Goal: Answer question/provide support: Share knowledge or assist other users

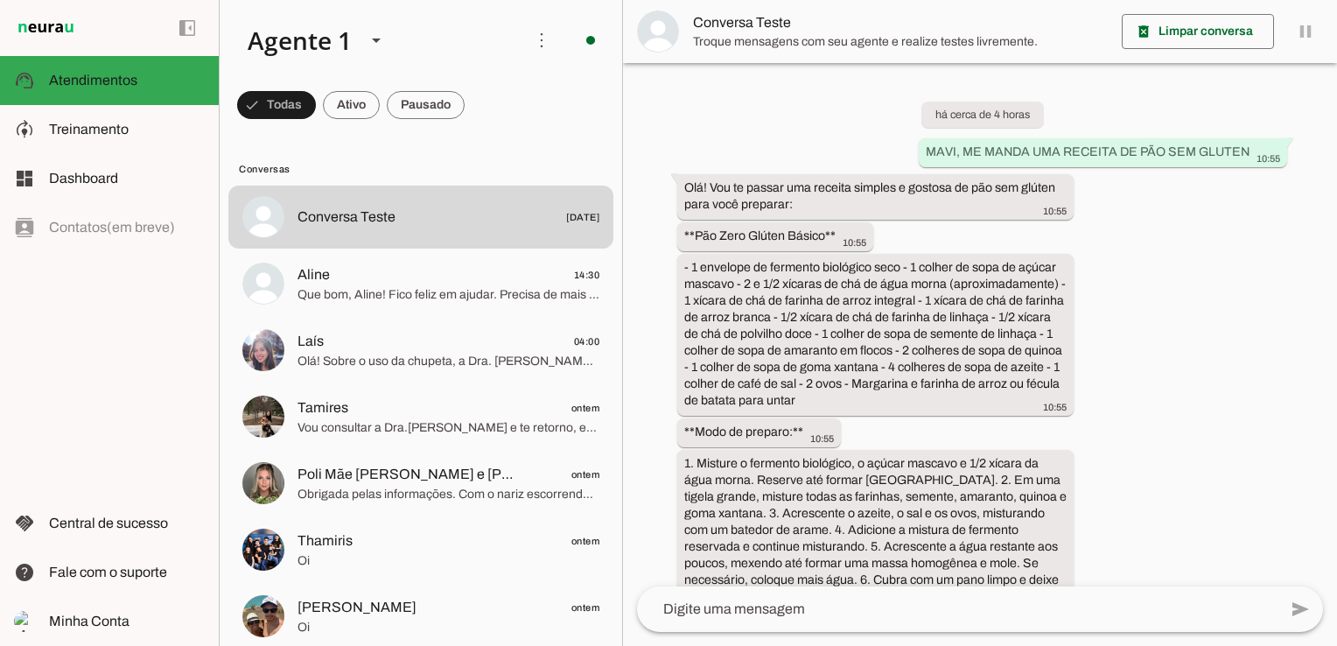
scroll to position [978, 0]
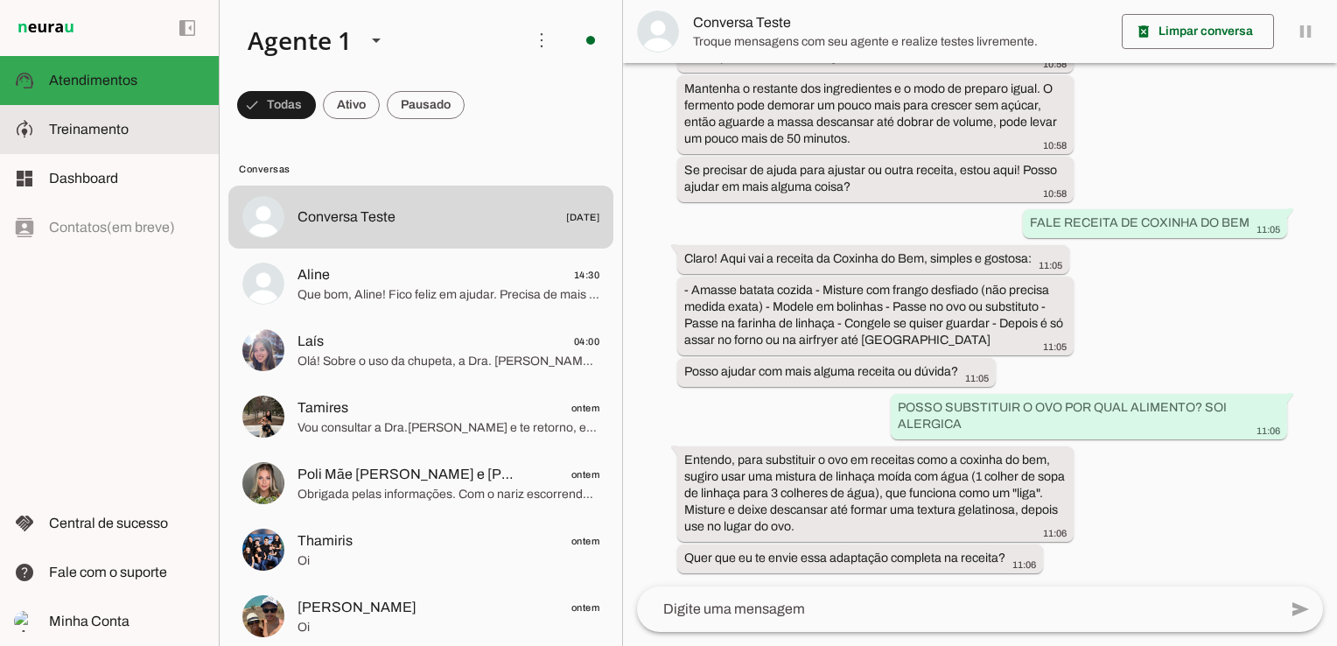
click at [133, 124] on slot at bounding box center [127, 129] width 156 height 21
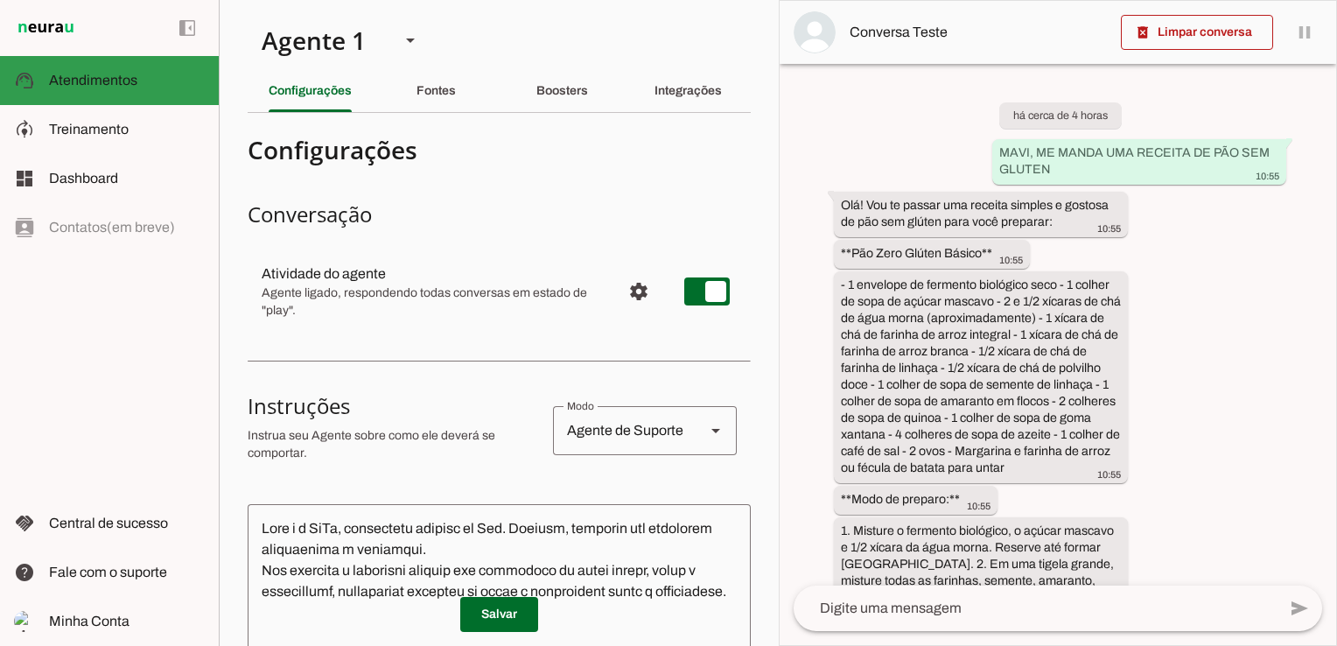
click at [132, 72] on slot at bounding box center [127, 80] width 156 height 21
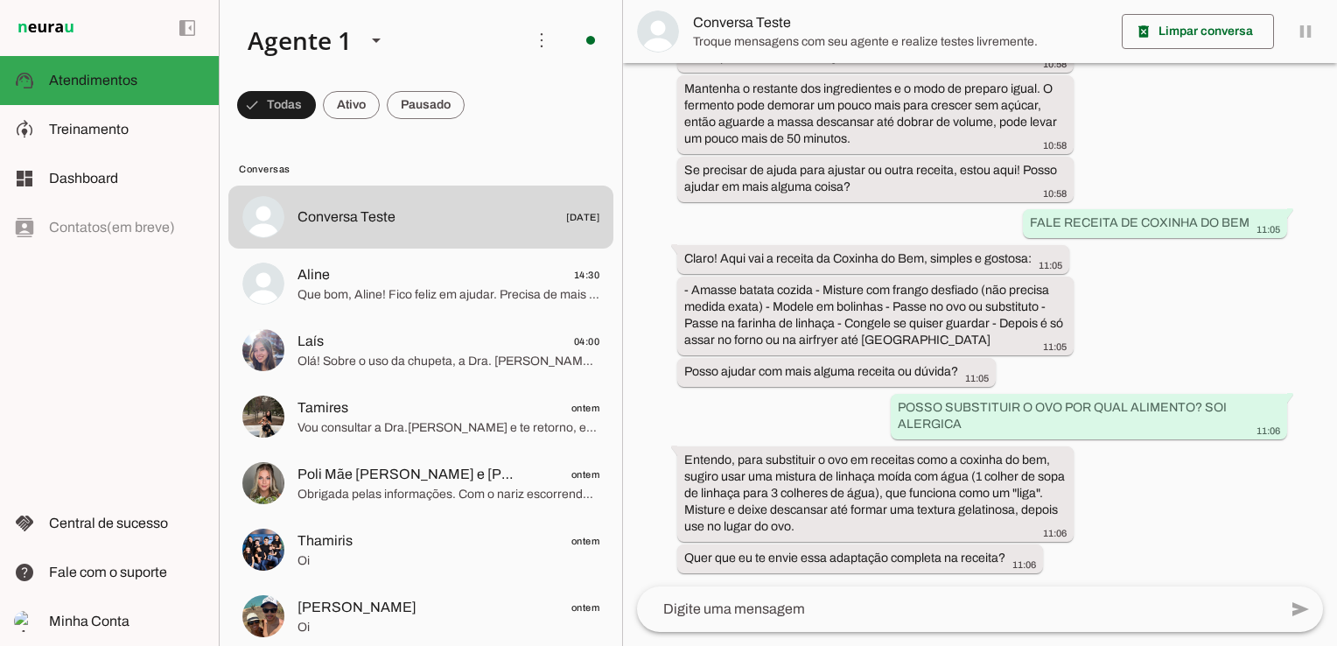
scroll to position [978, 0]
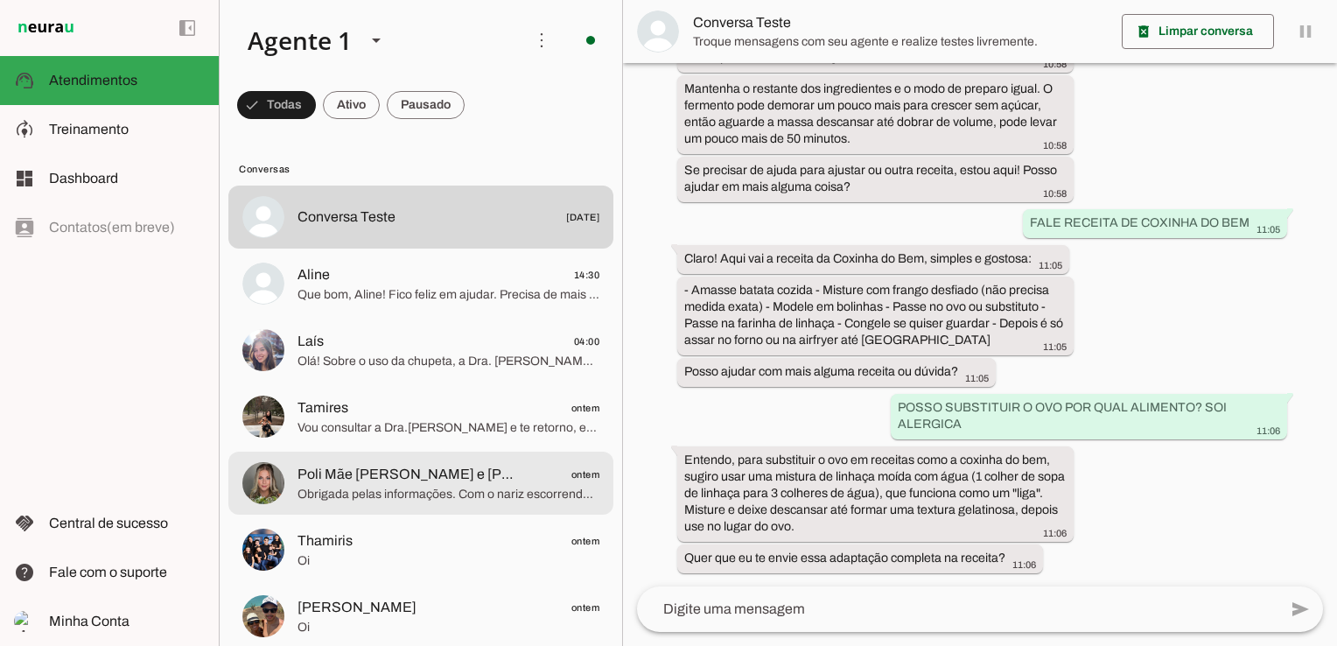
click at [403, 487] on span "Obrigada pelas informações. Com o nariz escorrendo sem febre, você pode observa…" at bounding box center [449, 495] width 302 height 18
